Goal: Task Accomplishment & Management: Complete application form

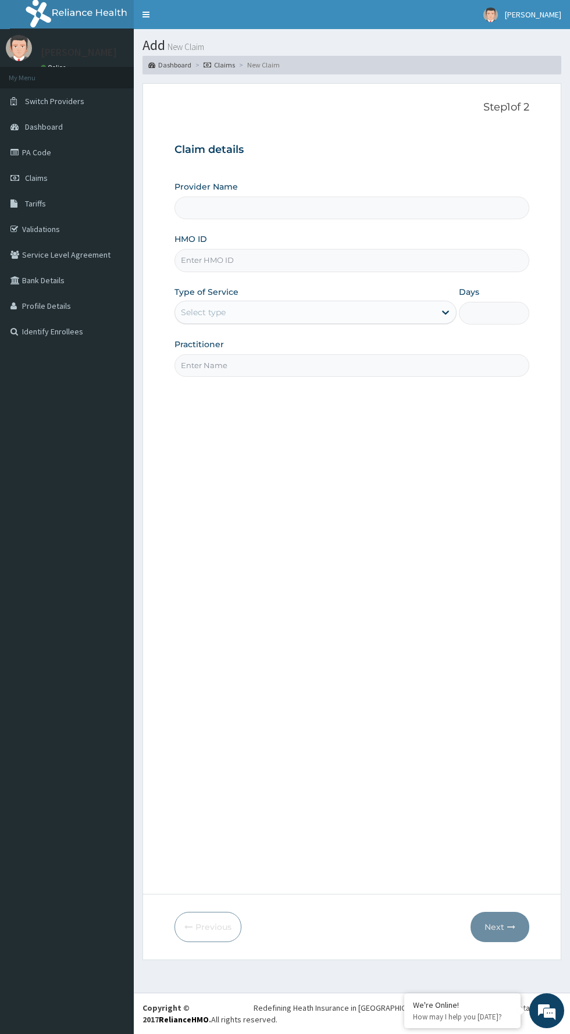
type input "BWC GYM"
type input "1"
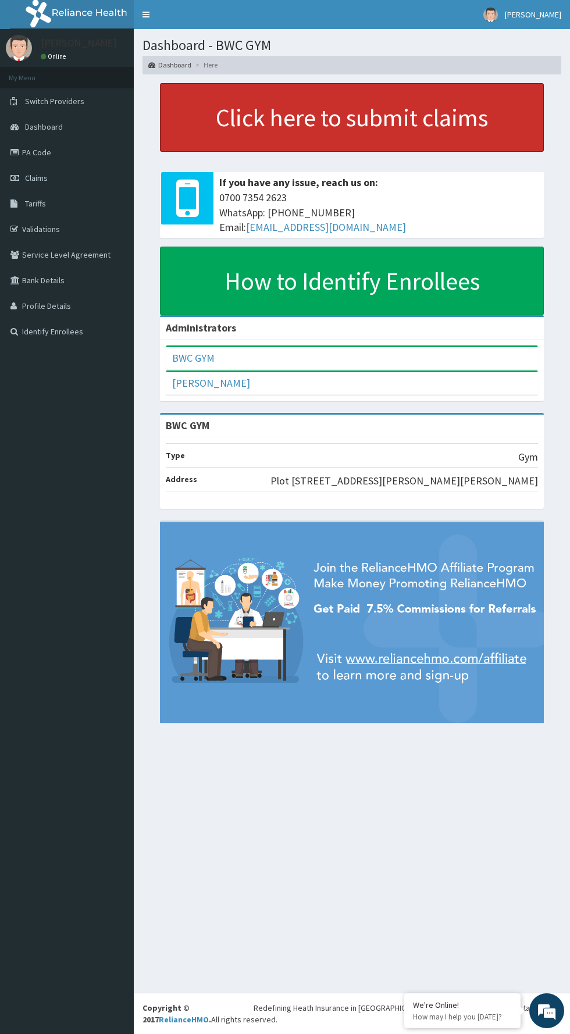
click at [411, 113] on link "Click here to submit claims" at bounding box center [352, 117] width 384 height 69
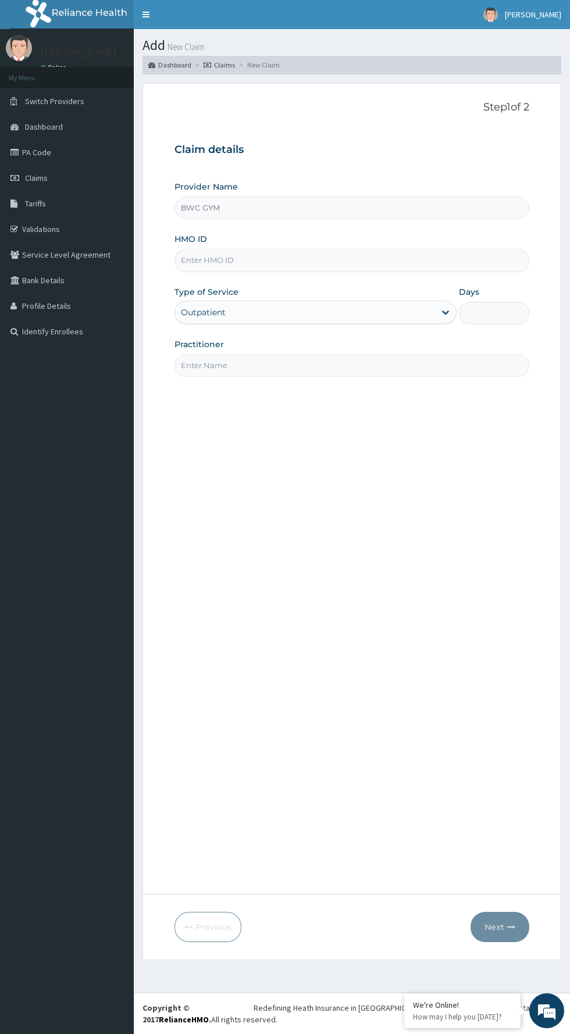
type input "BWC GYM"
type input "1"
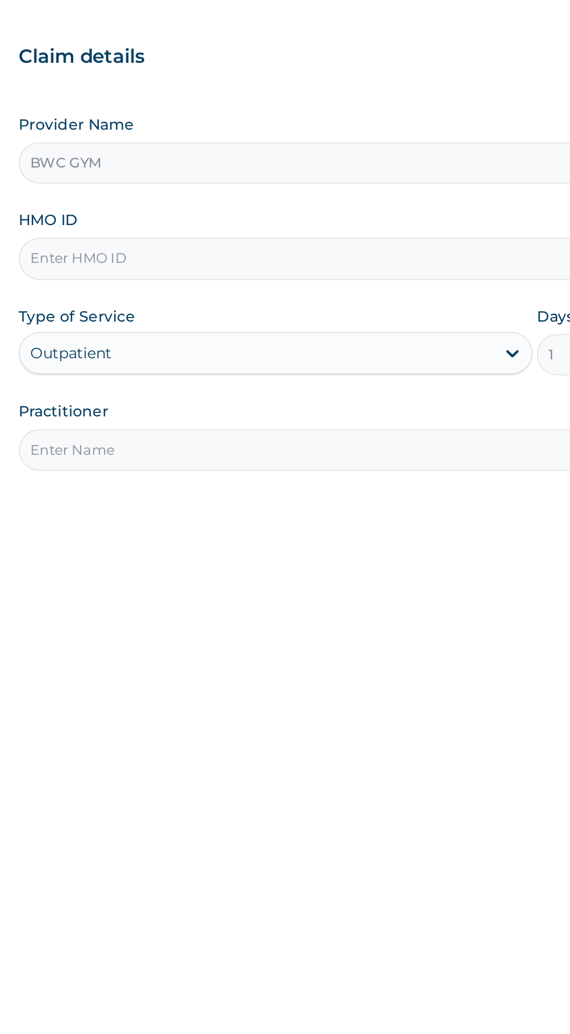
click at [362, 261] on input "HMO ID" at bounding box center [351, 260] width 355 height 23
type input "ELy/10021/A"
click at [320, 360] on input "Practitioner" at bounding box center [351, 365] width 355 height 23
type input "Dennis"
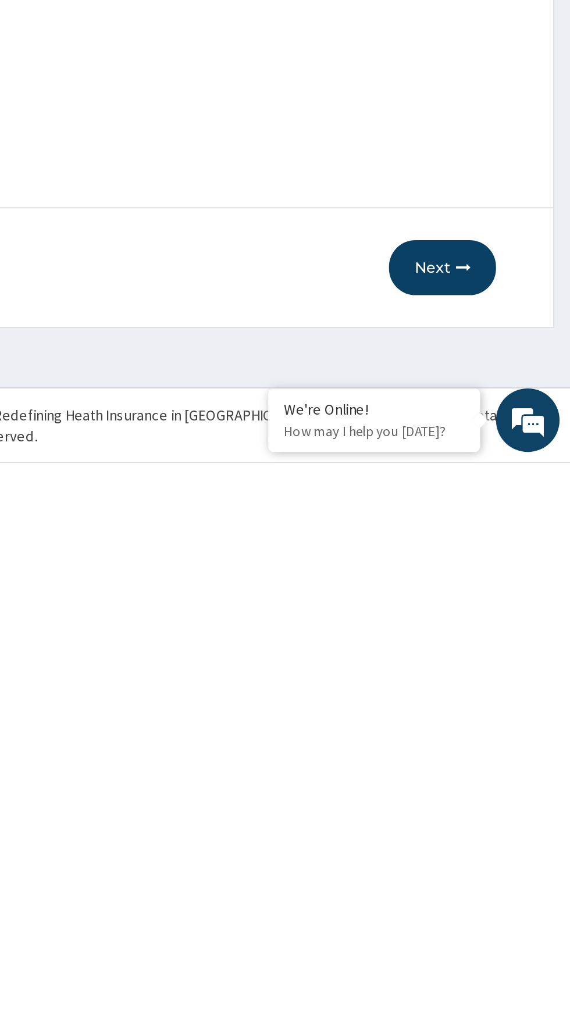
click at [500, 923] on button "Next" at bounding box center [499, 927] width 59 height 30
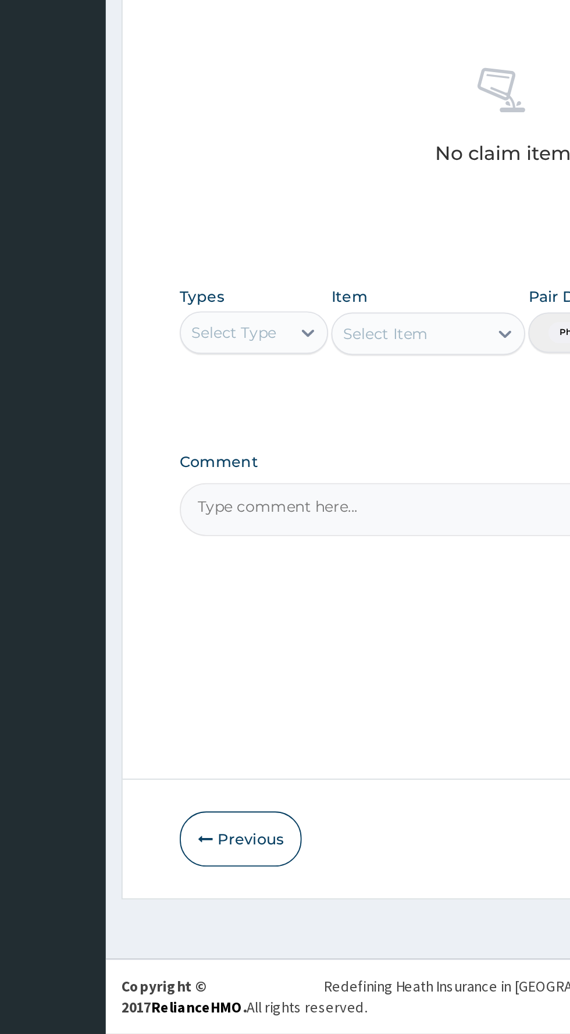
click at [351, 648] on div "Select Item" at bounding box center [311, 649] width 106 height 23
click at [352, 651] on div "Select Item" at bounding box center [311, 649] width 106 height 23
click at [345, 653] on div "Select Item" at bounding box center [311, 649] width 106 height 23
click at [355, 649] on div "Select Item" at bounding box center [311, 649] width 106 height 23
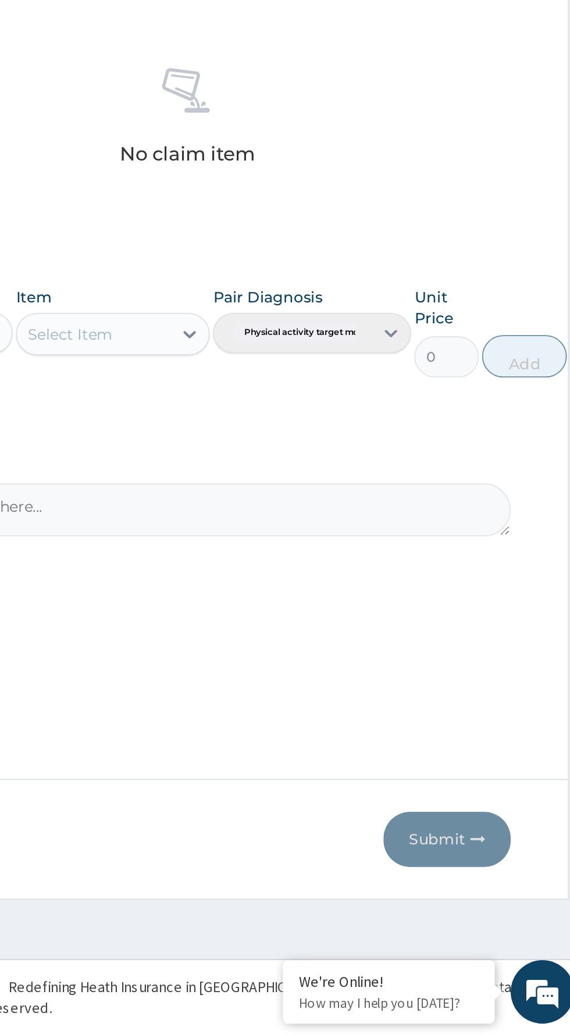
click at [466, 649] on div "Pair Diagnosis Physical activity target moder..." at bounding box center [420, 648] width 109 height 50
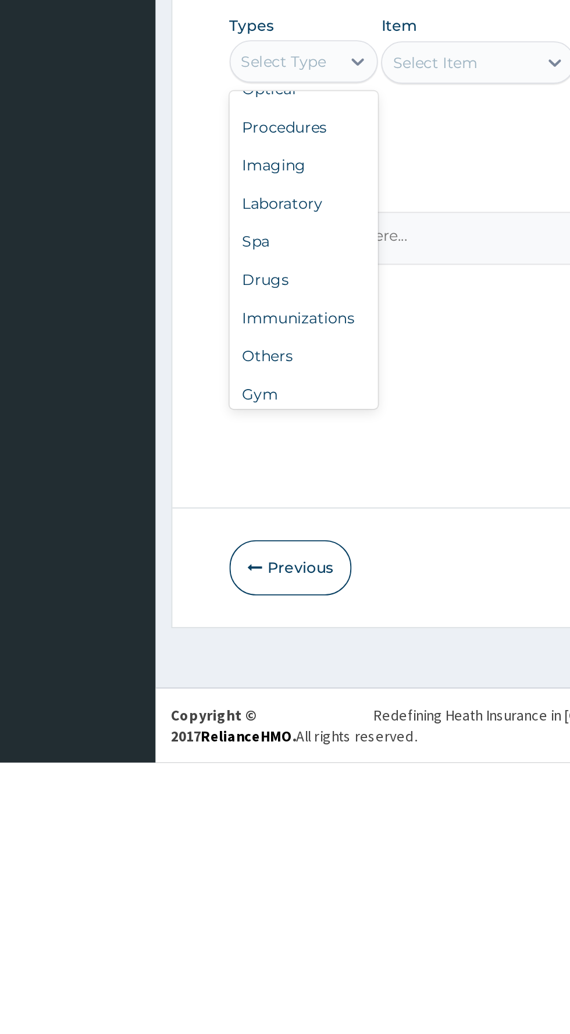
scroll to position [40, 0]
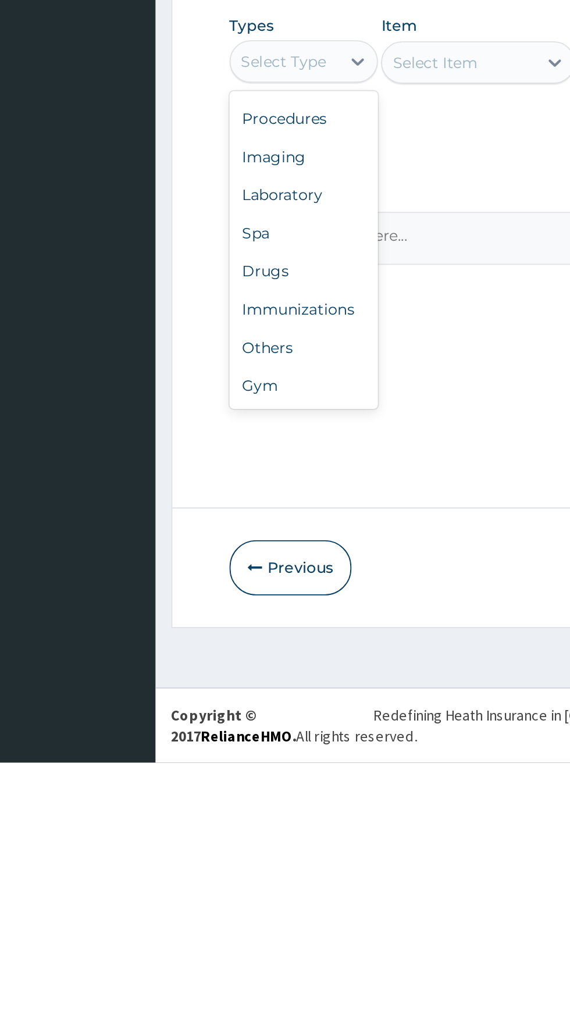
click at [204, 836] on div "Gym" at bounding box center [214, 826] width 81 height 21
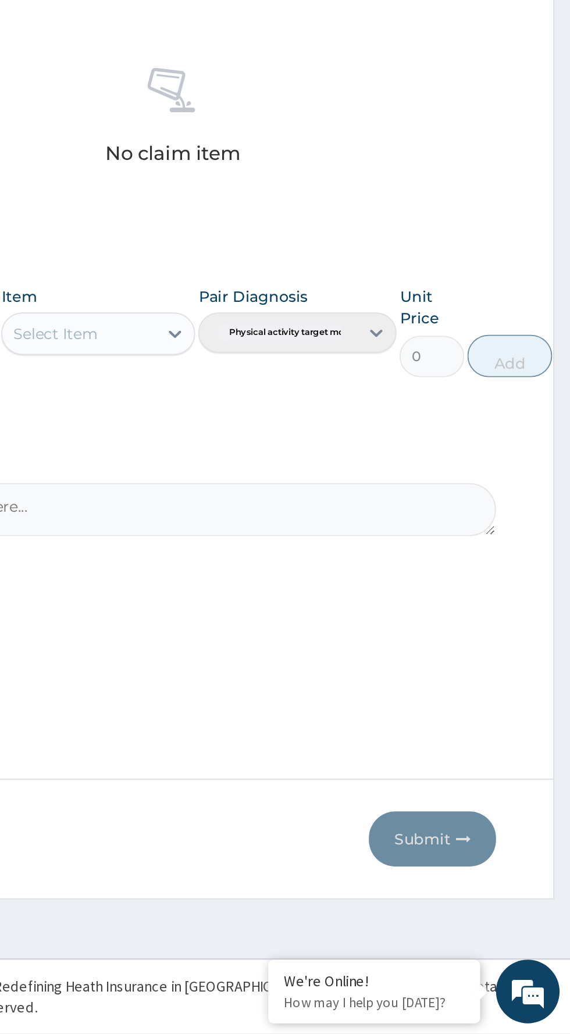
scroll to position [0, 0]
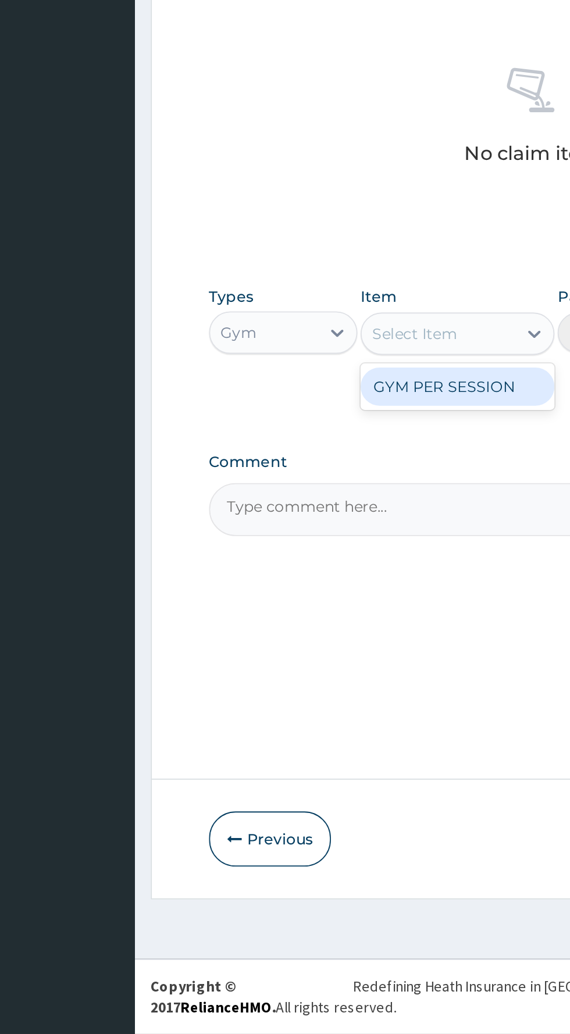
click at [337, 686] on div "GYM PER SESSION" at bounding box center [311, 678] width 106 height 21
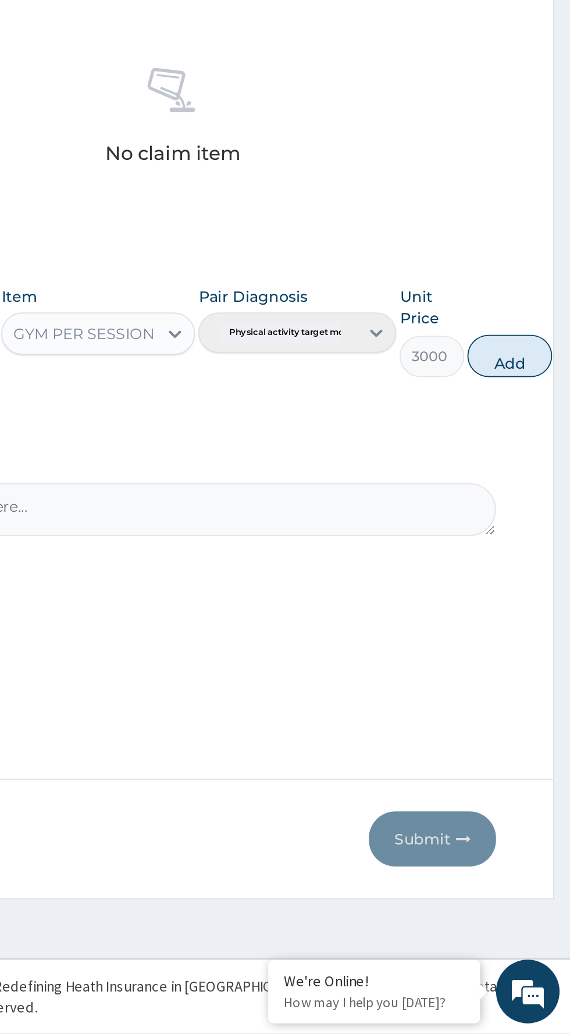
click at [540, 663] on button "Add" at bounding box center [536, 661] width 47 height 23
type input "0"
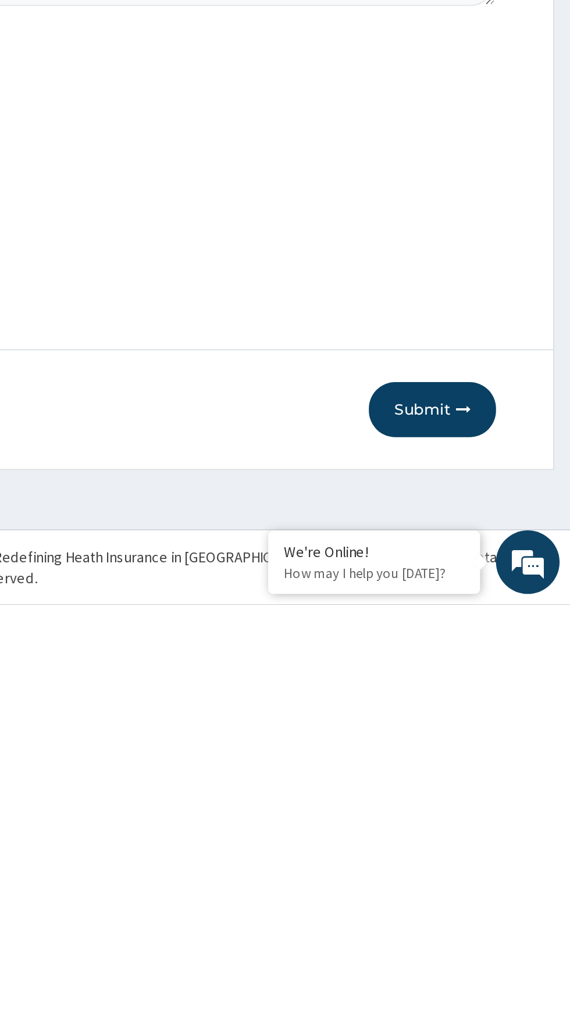
click at [494, 928] on button "Submit" at bounding box center [494, 927] width 70 height 30
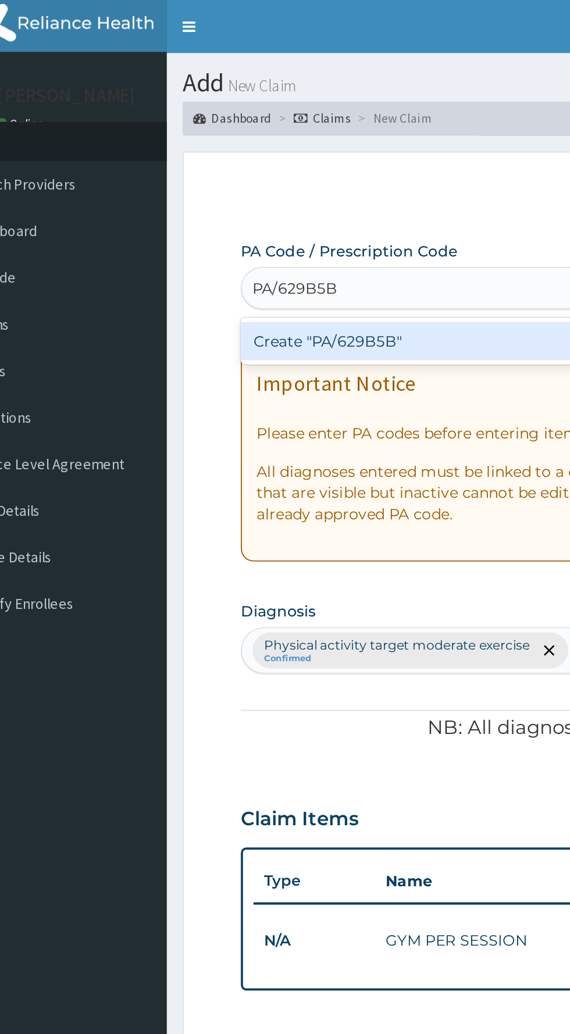
click at [316, 191] on div "Create "PA/629B5B"" at bounding box center [291, 187] width 235 height 21
type input "PA/629B5B"
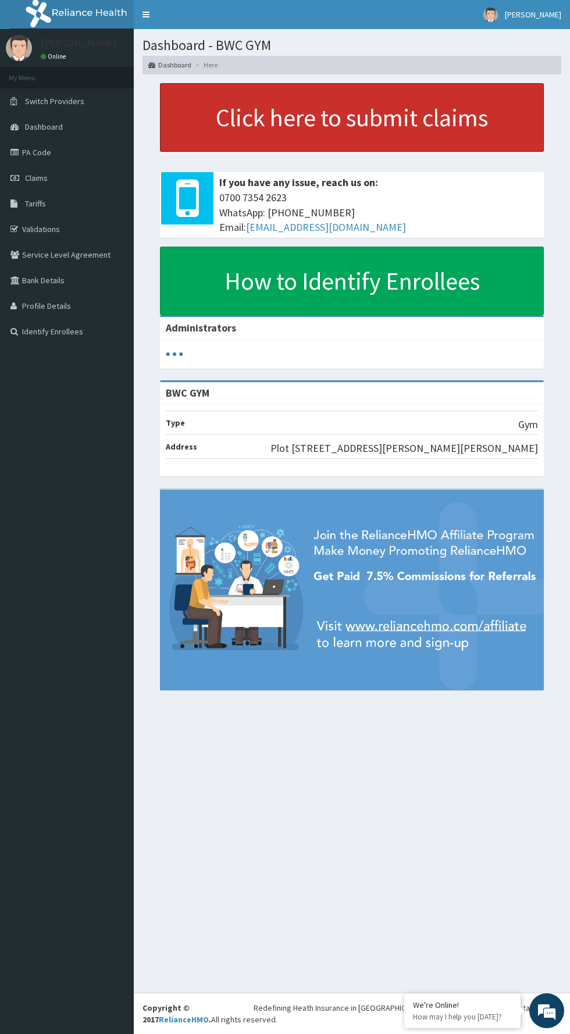
click at [468, 115] on link "Click here to submit claims" at bounding box center [352, 117] width 384 height 69
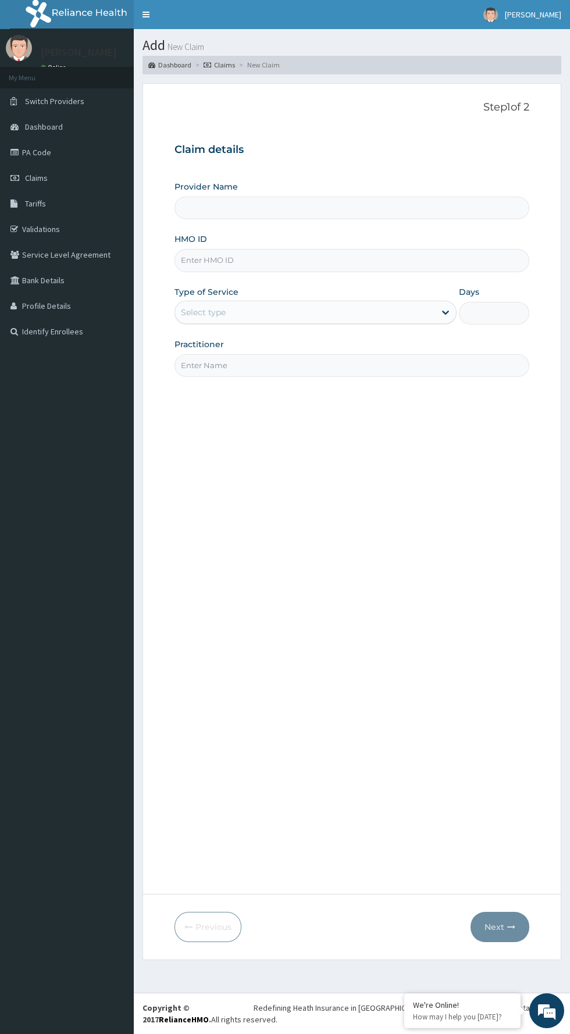
type input "BWC GYM"
type input "1"
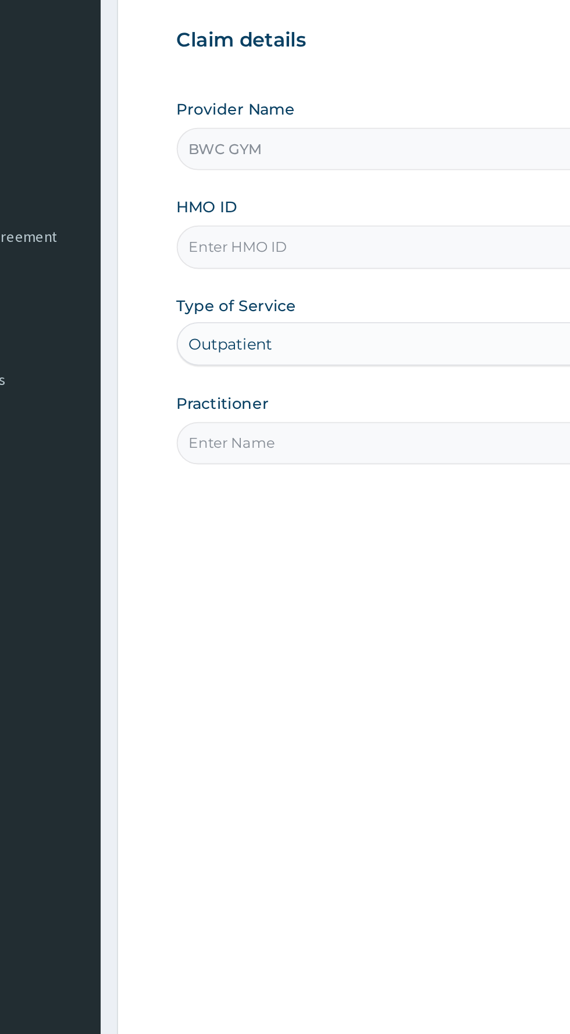
click at [319, 256] on input "HMO ID" at bounding box center [351, 260] width 355 height 23
type input "ELy/10021/A"
click at [282, 366] on input "Practitioner" at bounding box center [351, 365] width 355 height 23
type input "Dennis"
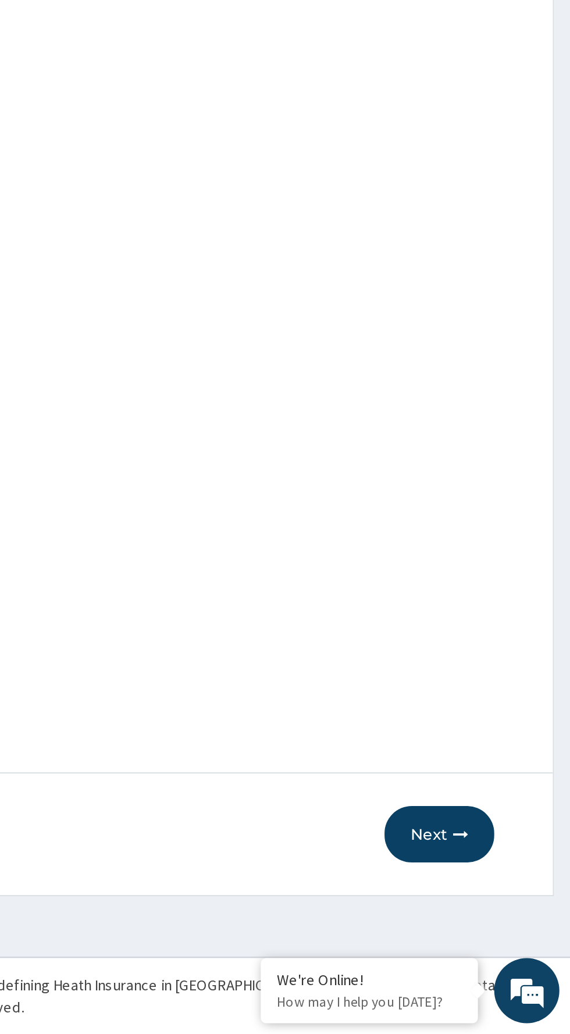
click at [490, 917] on button "Next" at bounding box center [499, 927] width 59 height 30
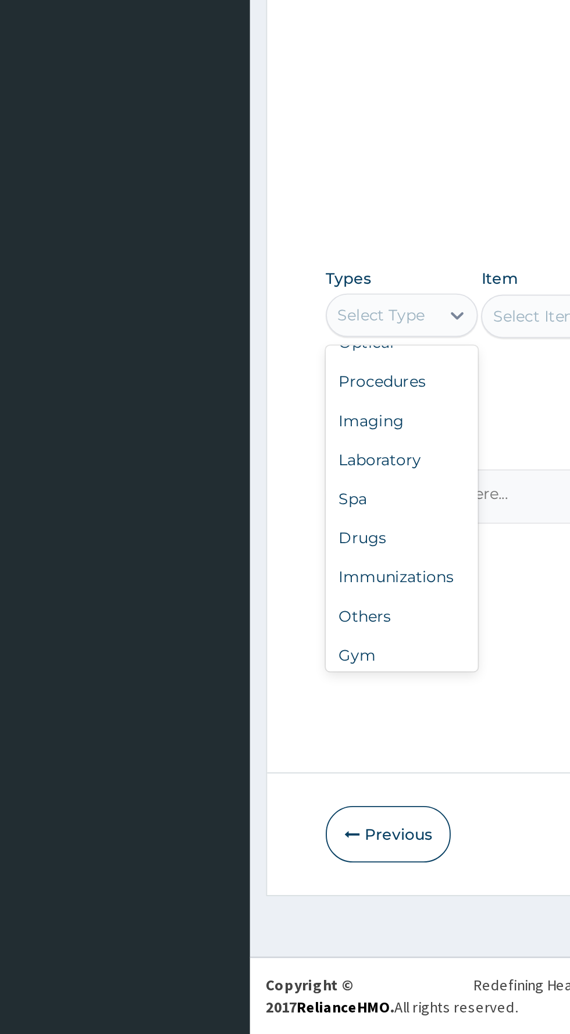
scroll to position [40, 0]
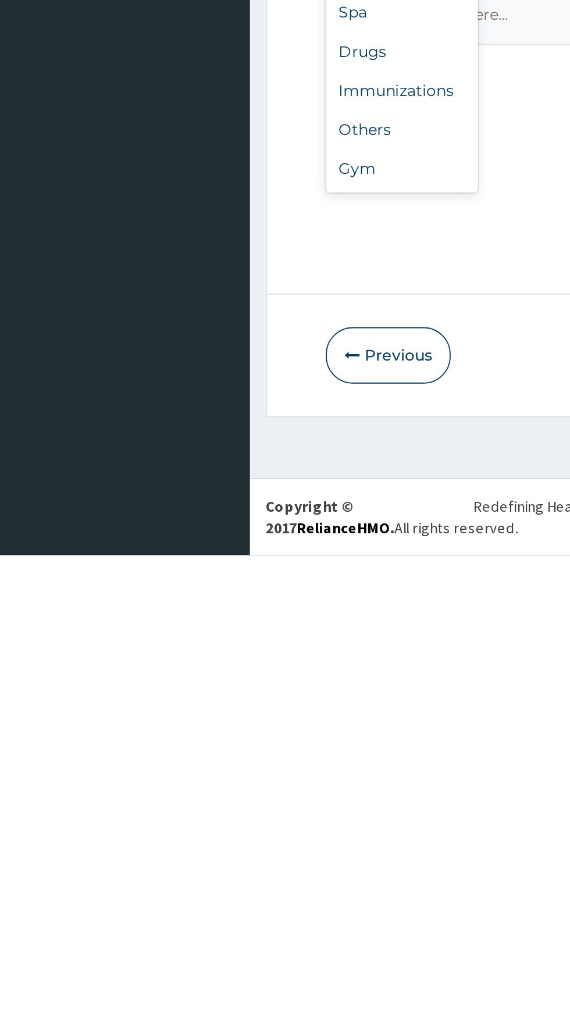
click at [212, 833] on div "Gym" at bounding box center [214, 826] width 81 height 21
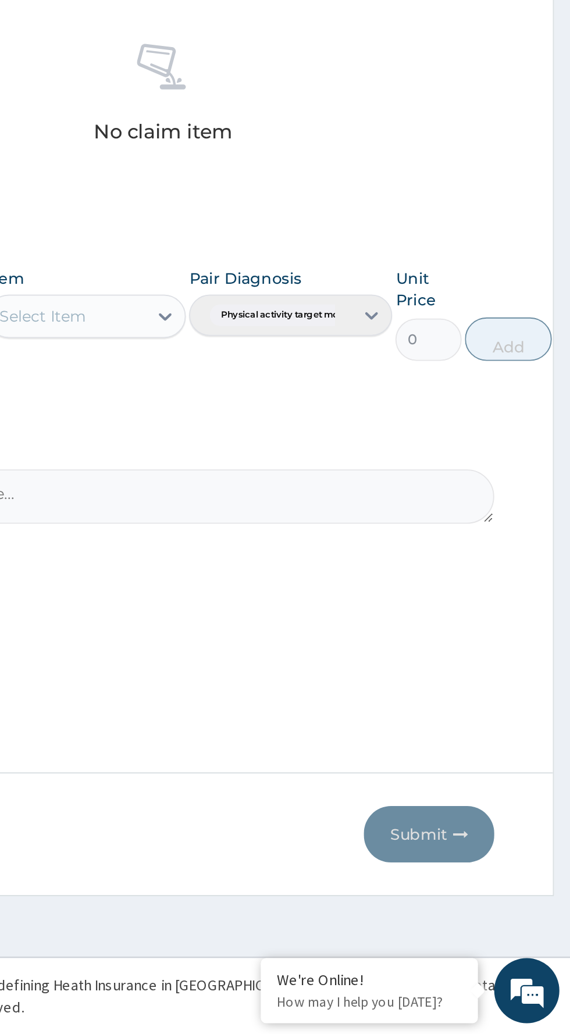
scroll to position [0, 0]
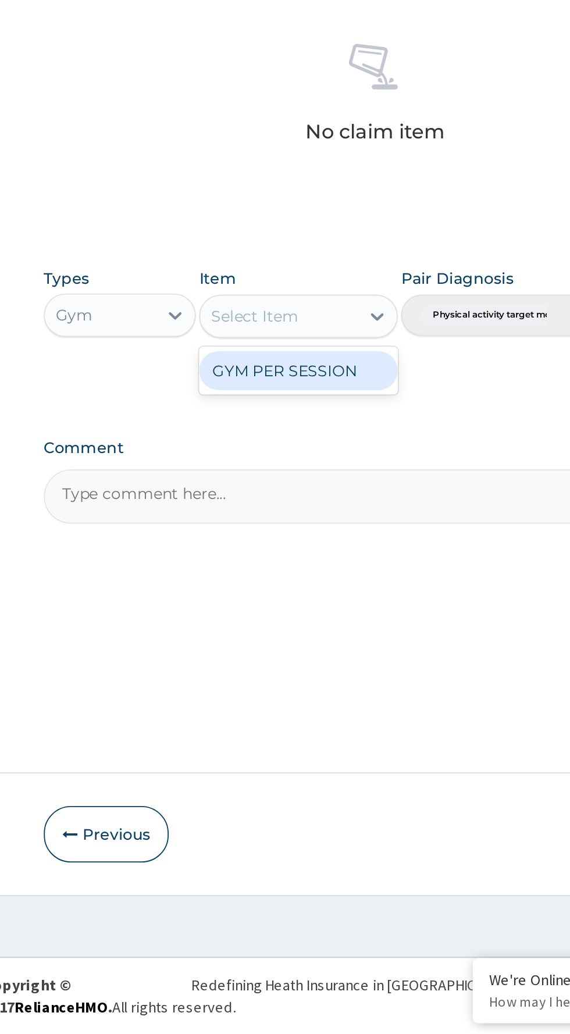
click at [339, 679] on div "GYM PER SESSION" at bounding box center [311, 678] width 106 height 21
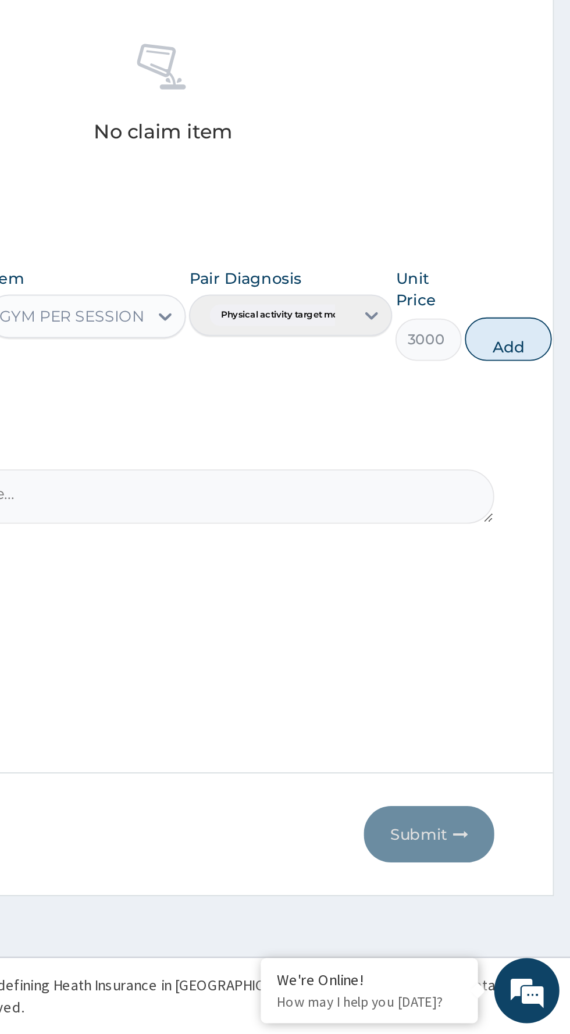
click at [542, 666] on button "Add" at bounding box center [536, 661] width 47 height 23
type input "0"
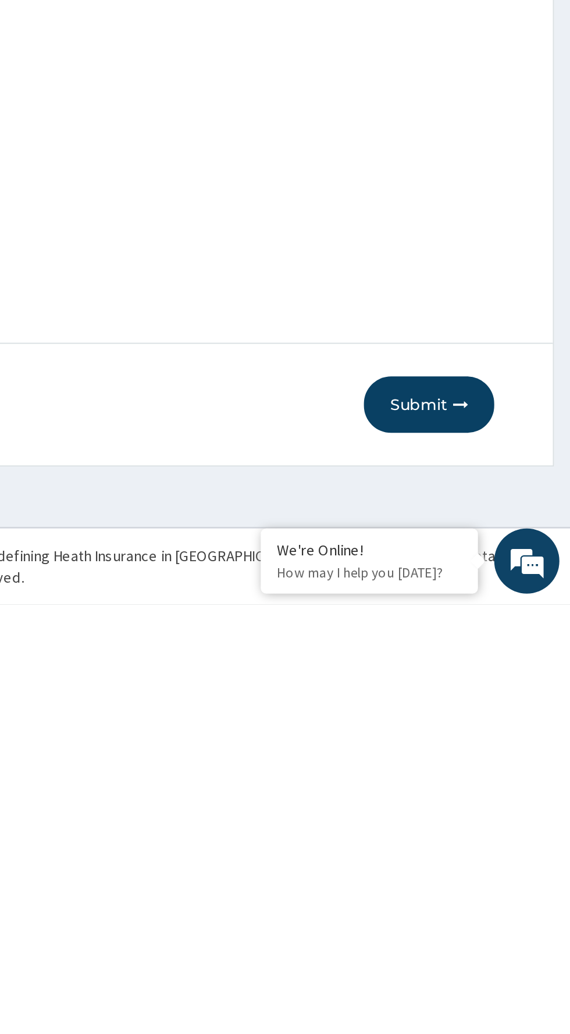
click at [488, 925] on button "Submit" at bounding box center [494, 927] width 70 height 30
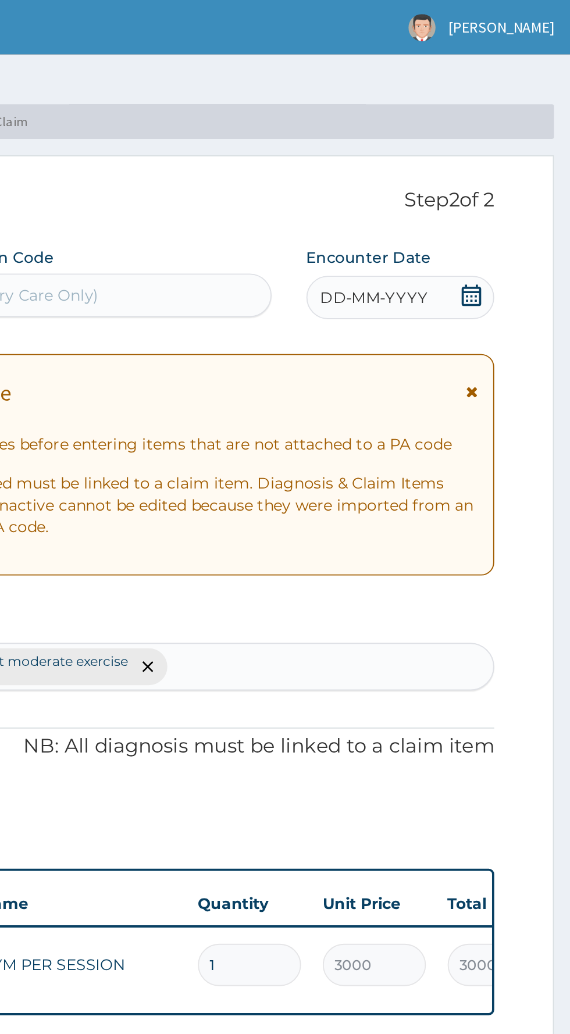
click at [485, 168] on div "DD-MM-YYYY" at bounding box center [478, 159] width 101 height 23
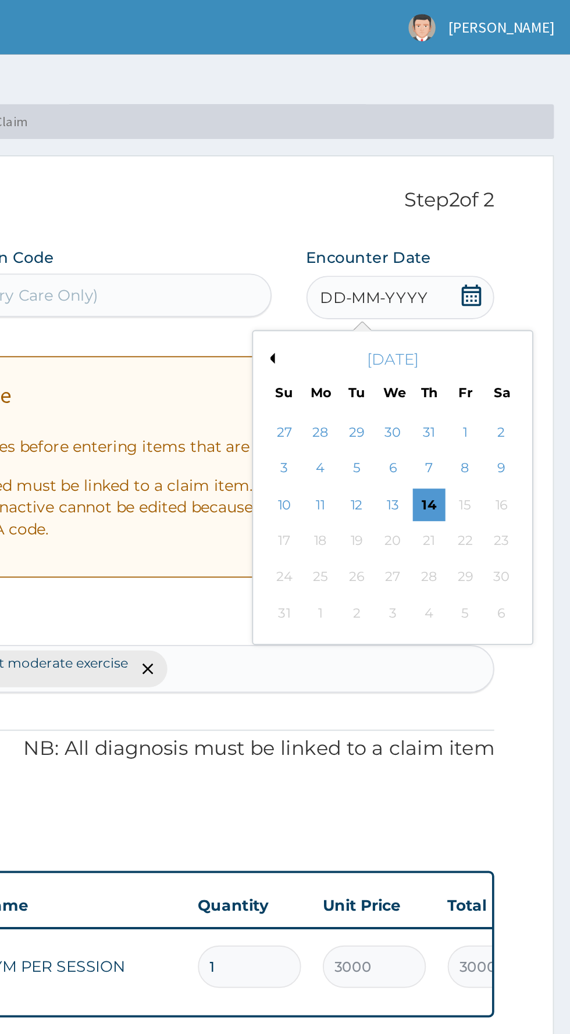
click at [435, 290] on div "18" at bounding box center [435, 289] width 17 height 17
click at [408, 190] on button "Previous Month" at bounding box center [409, 192] width 6 height 6
click at [510, 265] on div "18" at bounding box center [513, 270] width 17 height 17
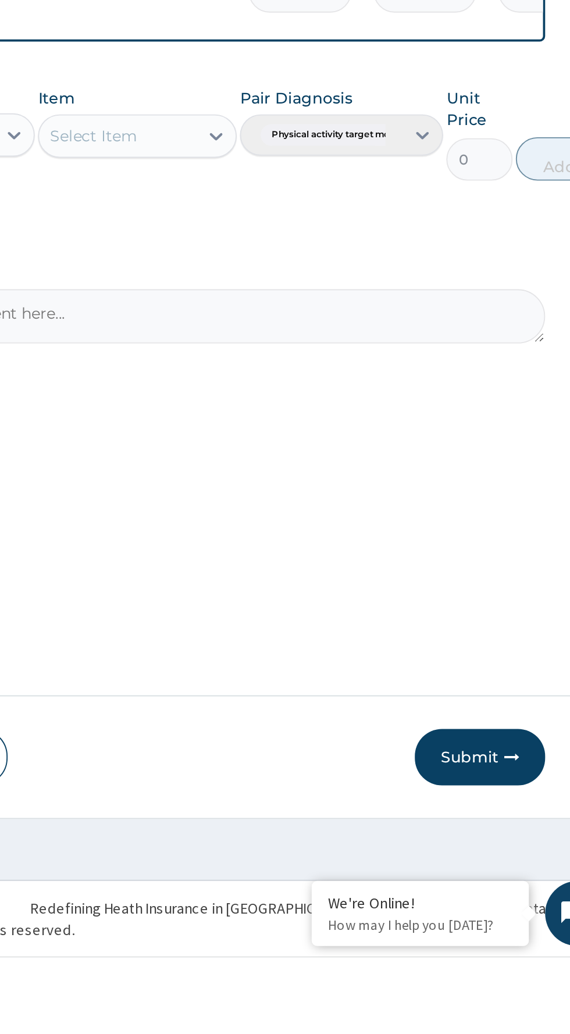
click at [491, 942] on button "Submit" at bounding box center [494, 927] width 70 height 30
